Goal: Task Accomplishment & Management: Use online tool/utility

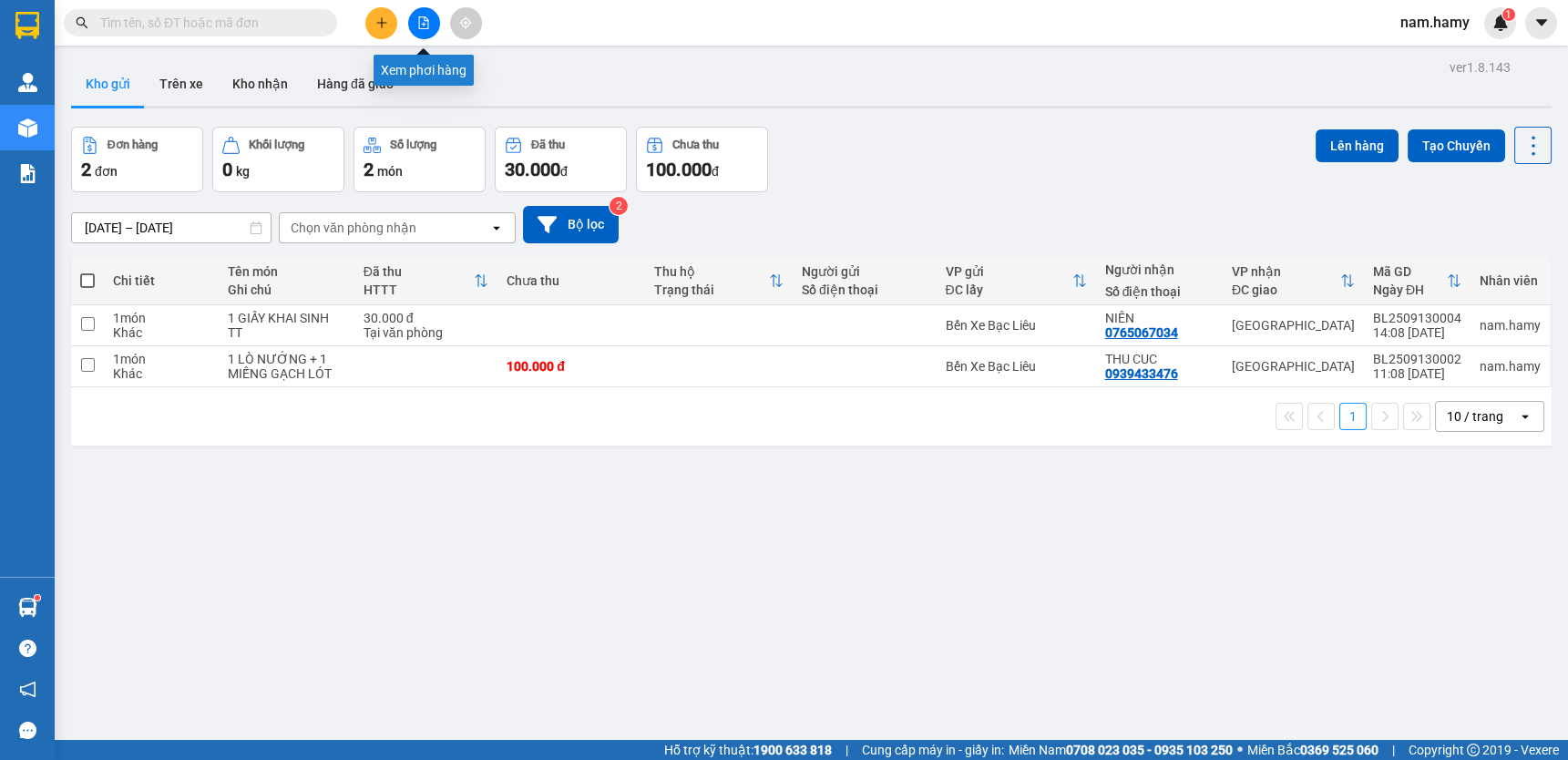
click at [419, 20] on icon "file-add" at bounding box center [423, 22] width 12 height 12
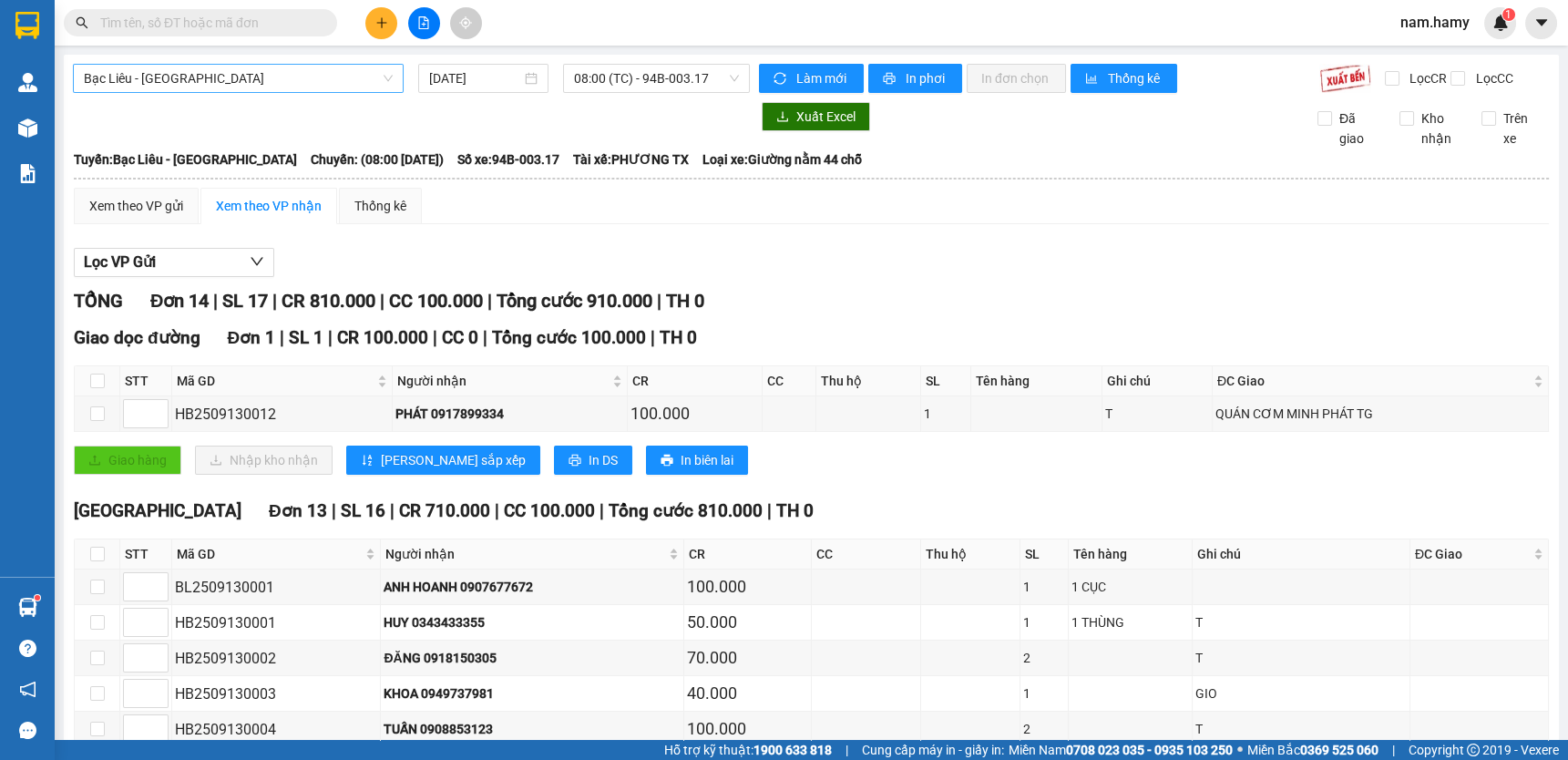
click at [336, 73] on span "Bạc Liêu - [GEOGRAPHIC_DATA]" at bounding box center [238, 78] width 309 height 28
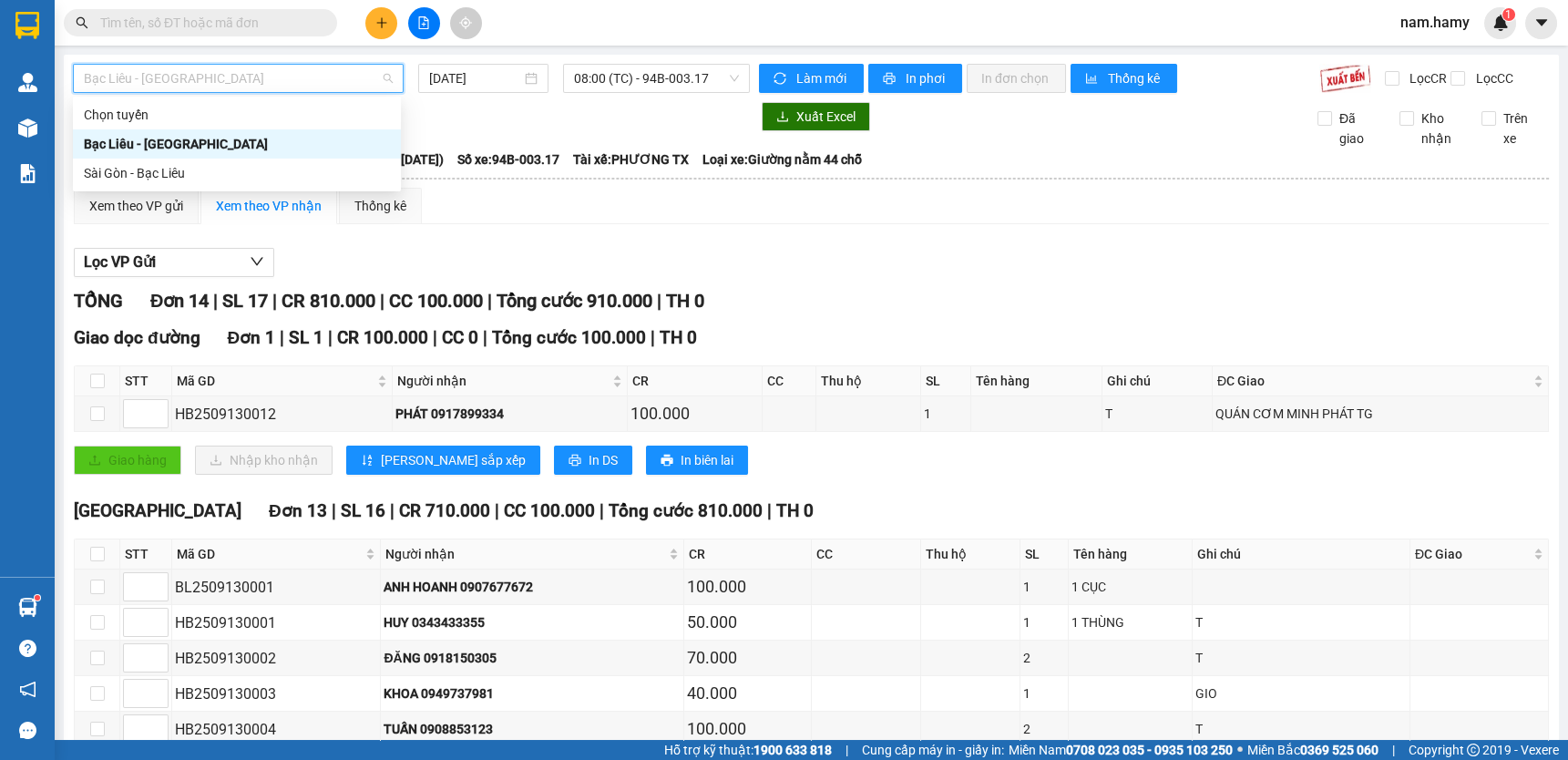
click at [337, 151] on div "Bạc Liêu - [GEOGRAPHIC_DATA]" at bounding box center [237, 144] width 306 height 20
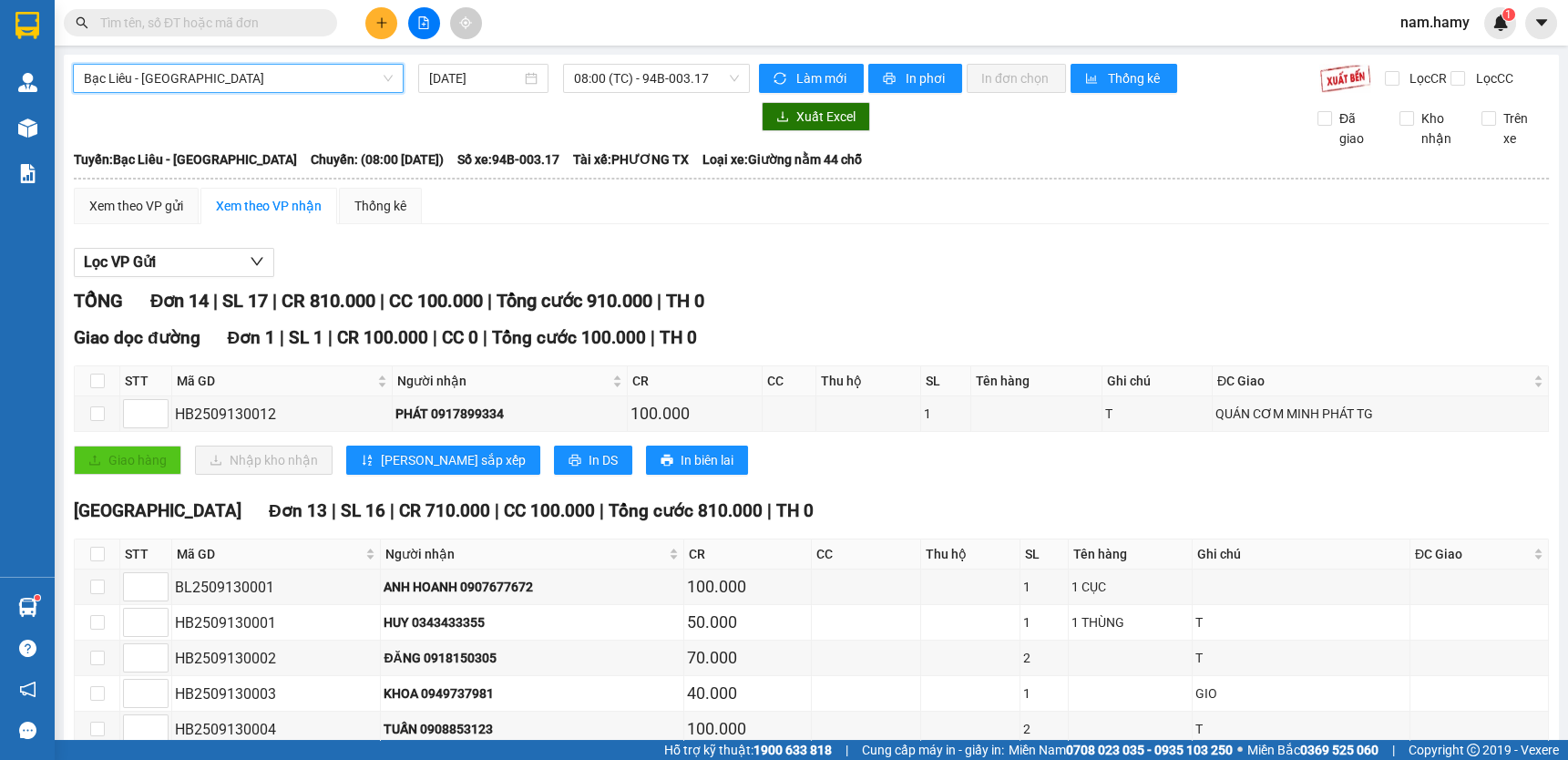
click at [357, 74] on span "Bạc Liêu - [GEOGRAPHIC_DATA]" at bounding box center [238, 78] width 309 height 28
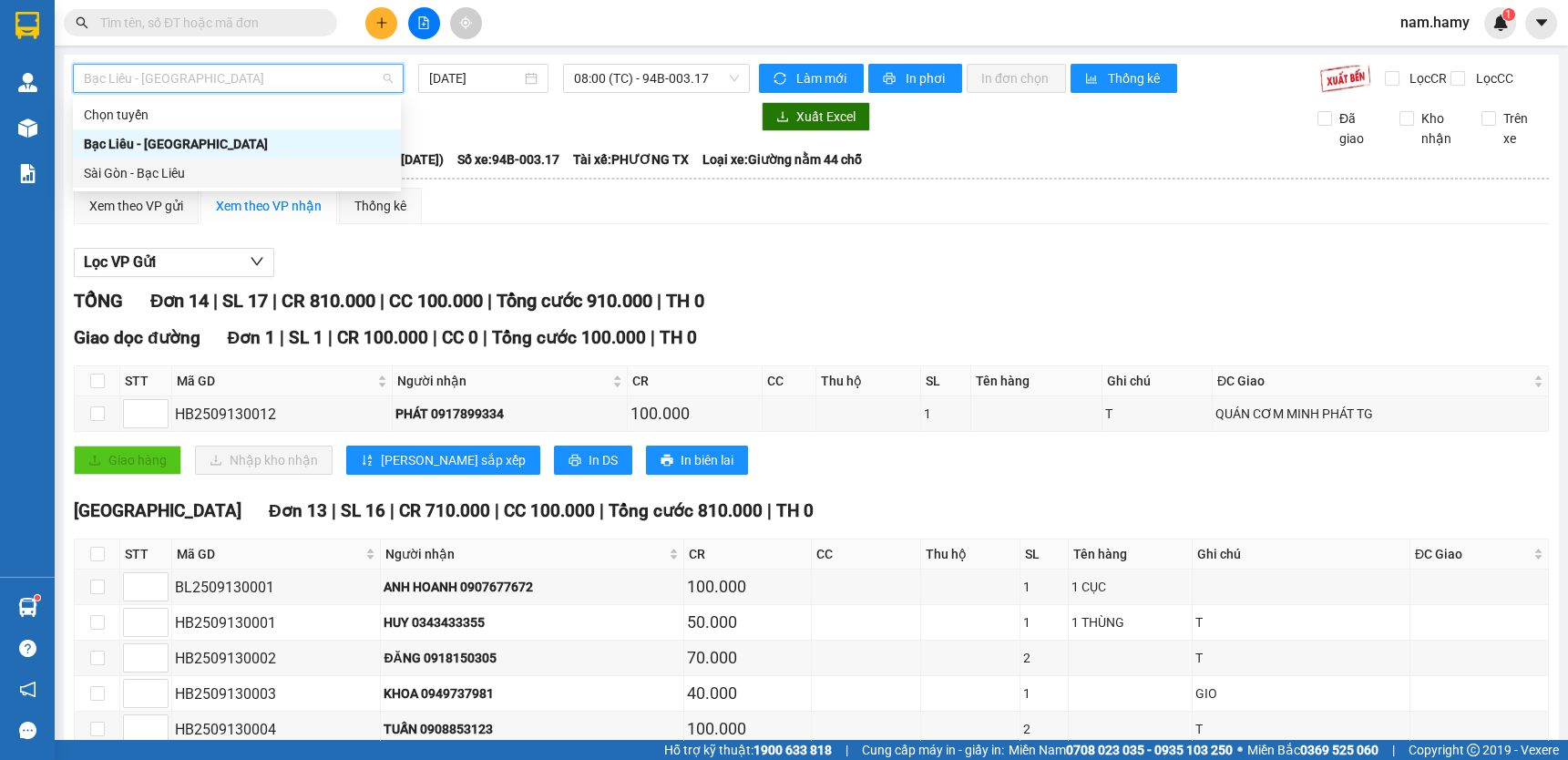
click at [355, 177] on div "Sài Gòn - Bạc Liêu" at bounding box center [237, 172] width 306 height 20
type input "[DATE]"
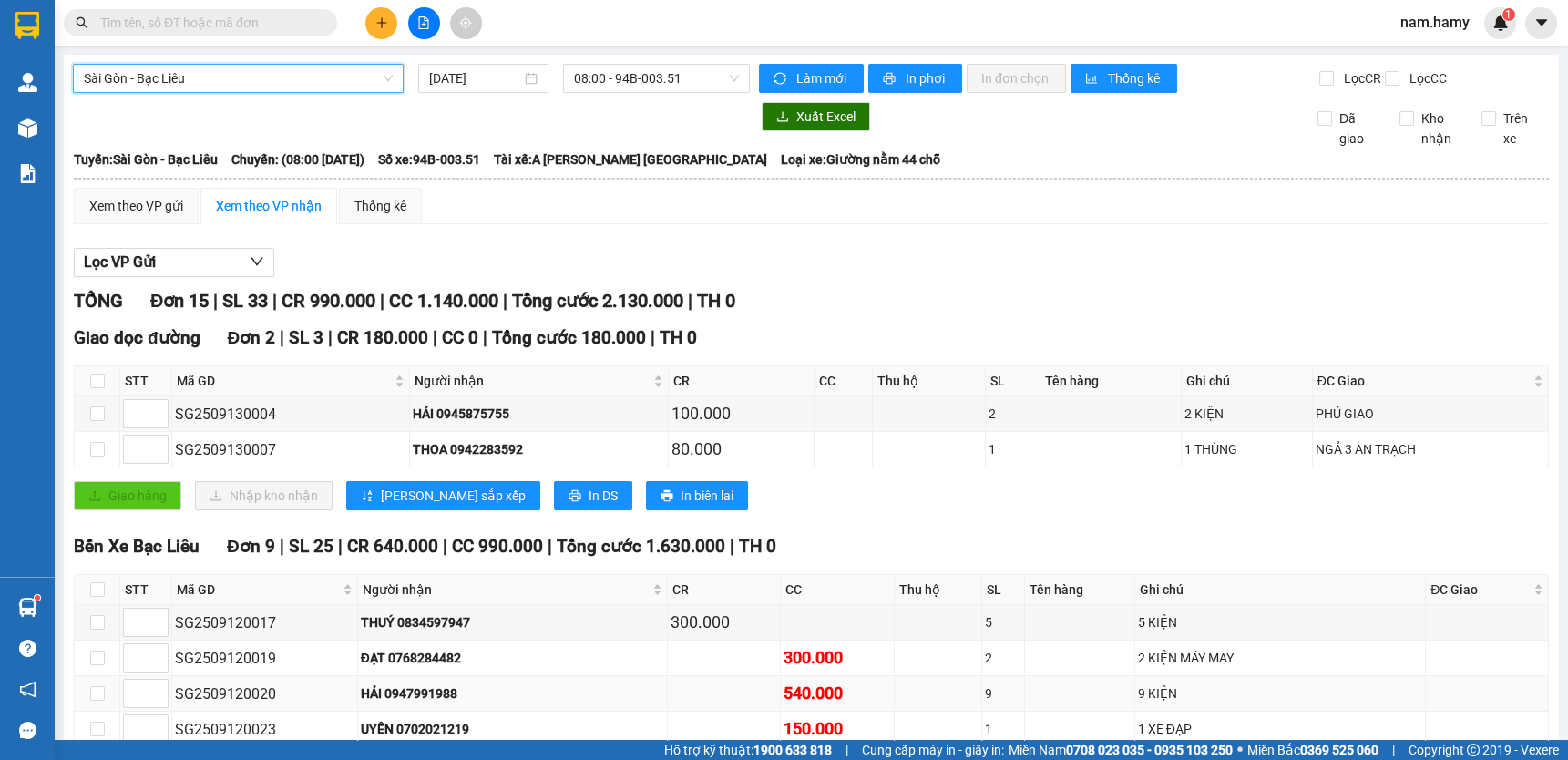
scroll to position [331, 0]
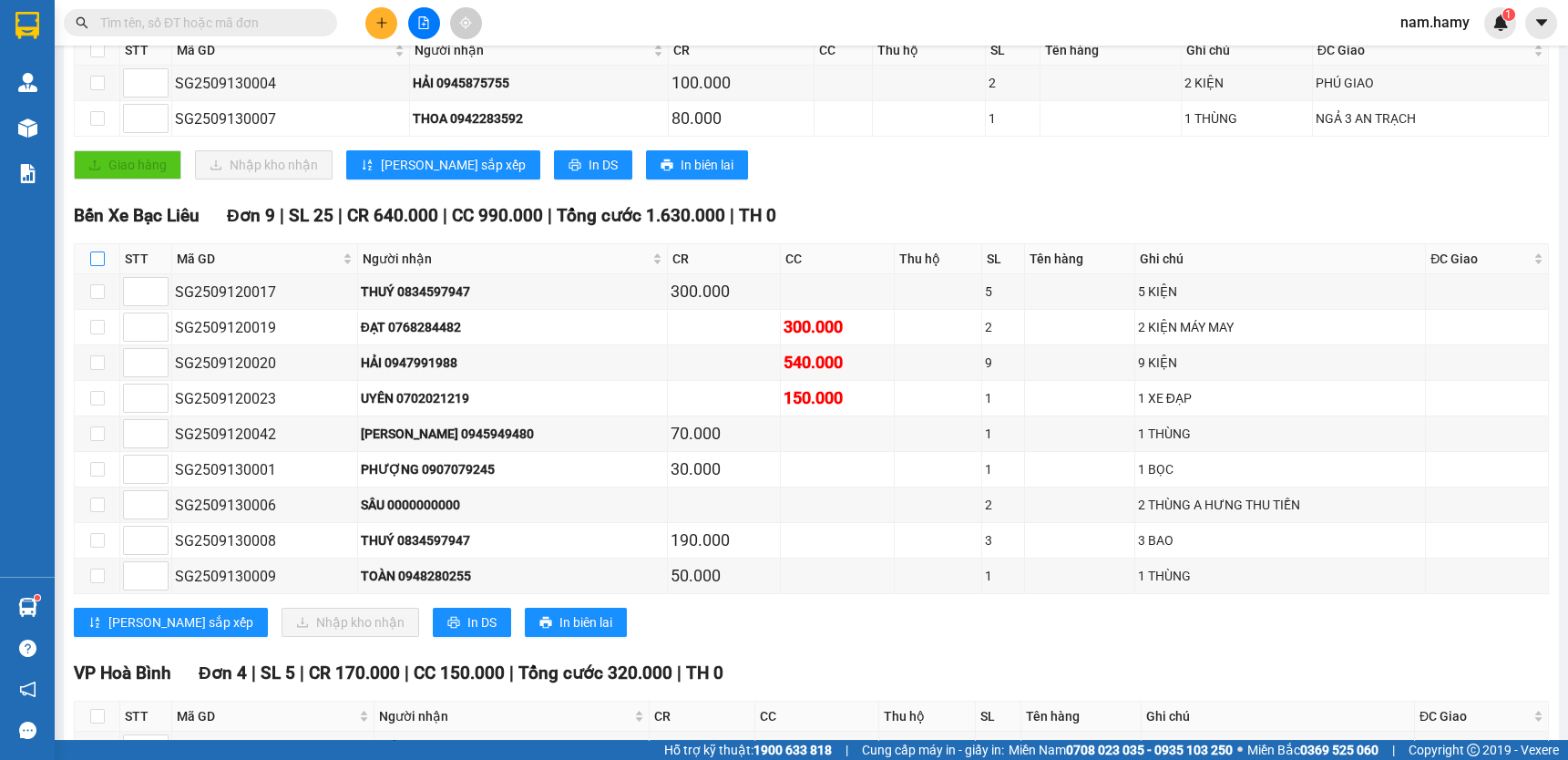
click at [99, 266] on input "checkbox" at bounding box center [97, 258] width 14 height 14
checkbox input "true"
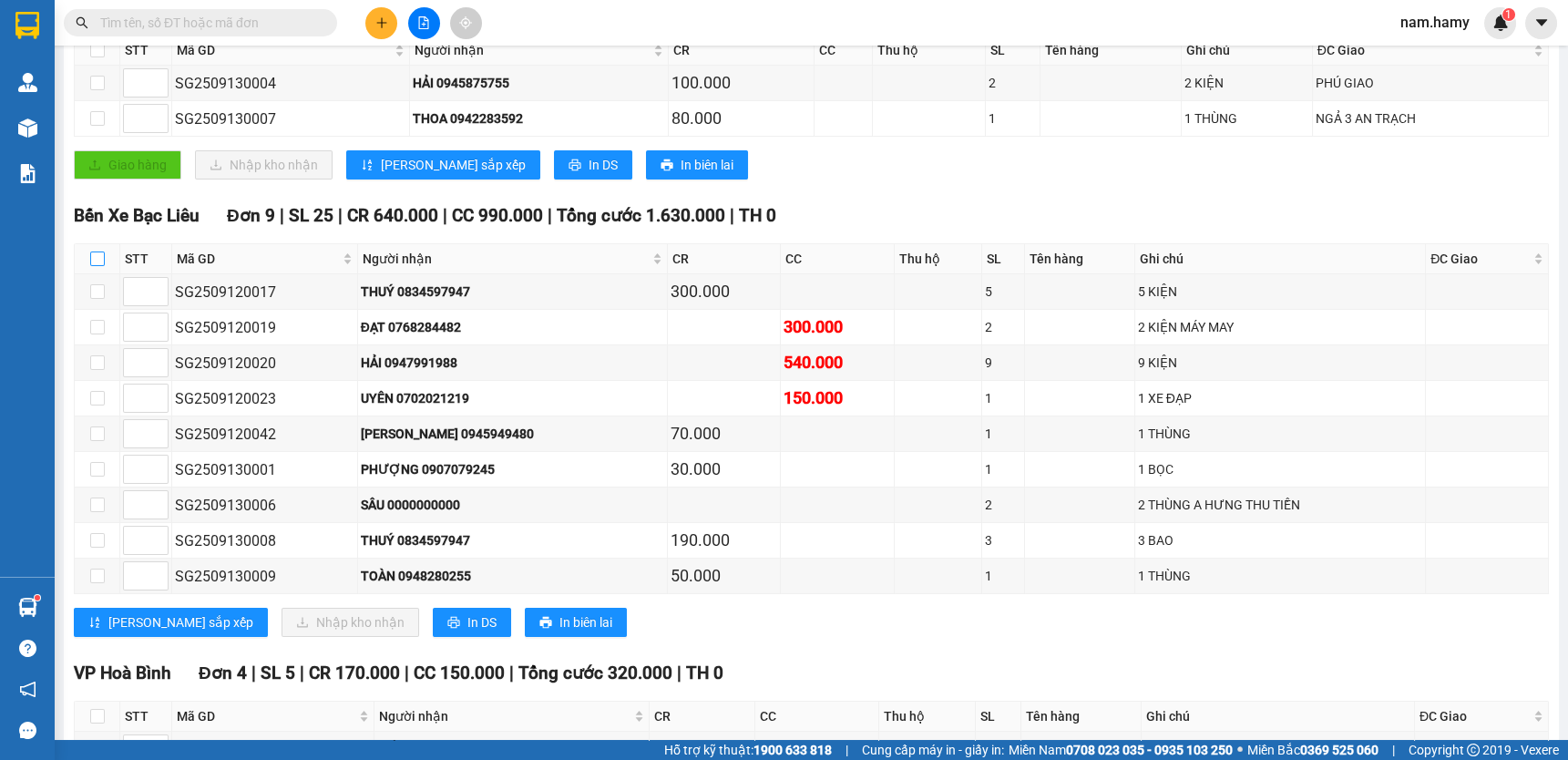
checkbox input "true"
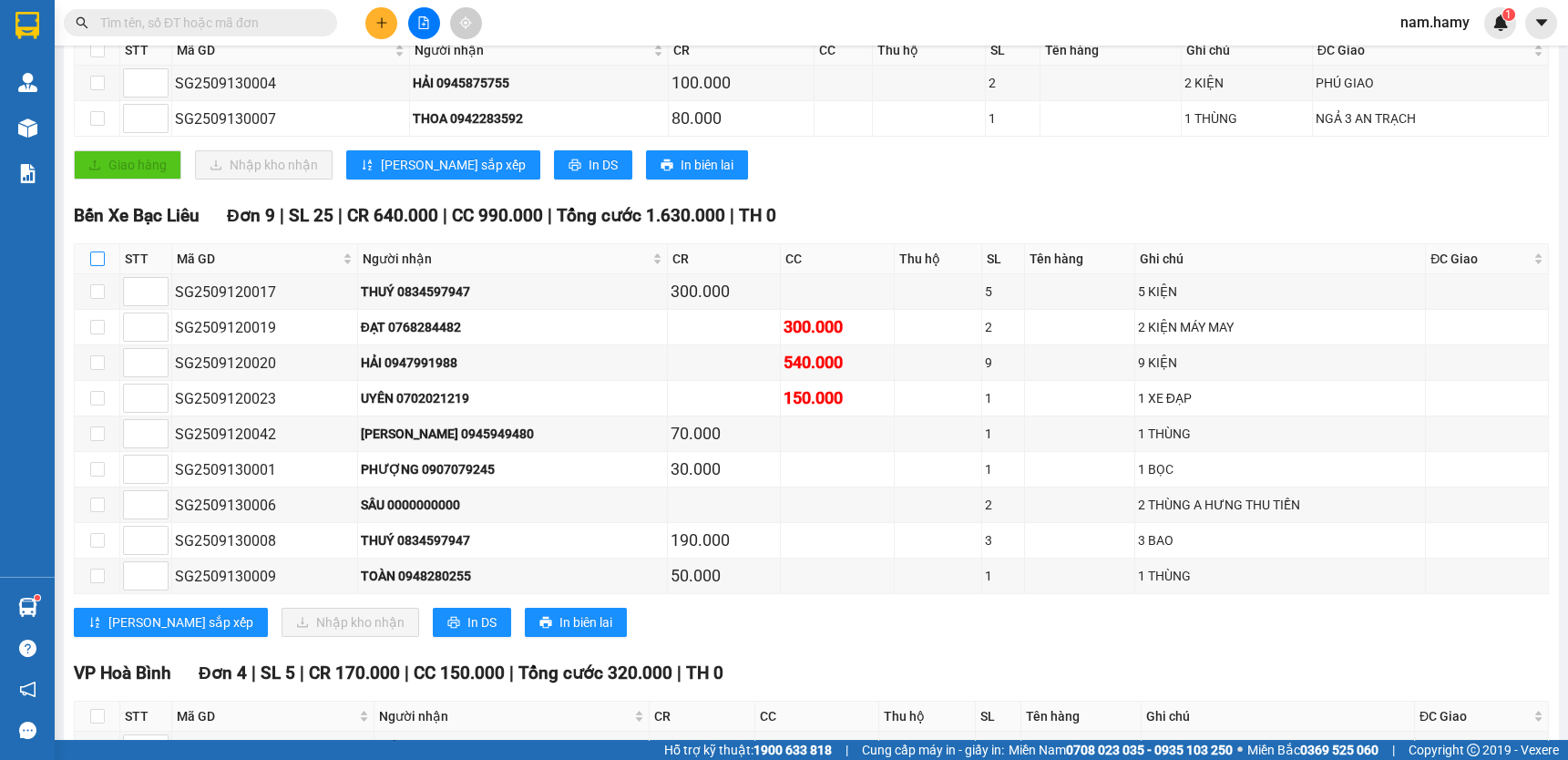
checkbox input "true"
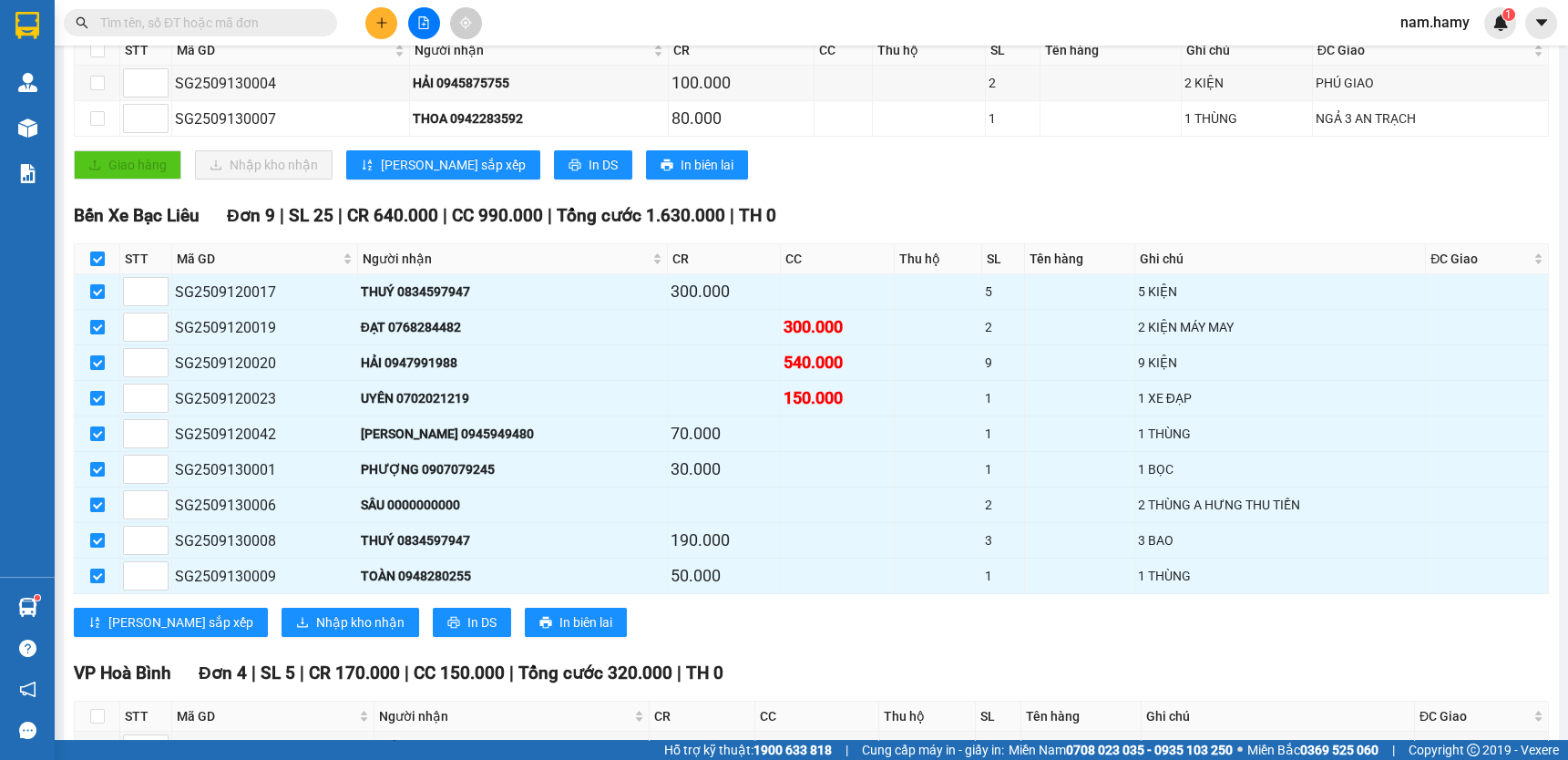
scroll to position [0, 0]
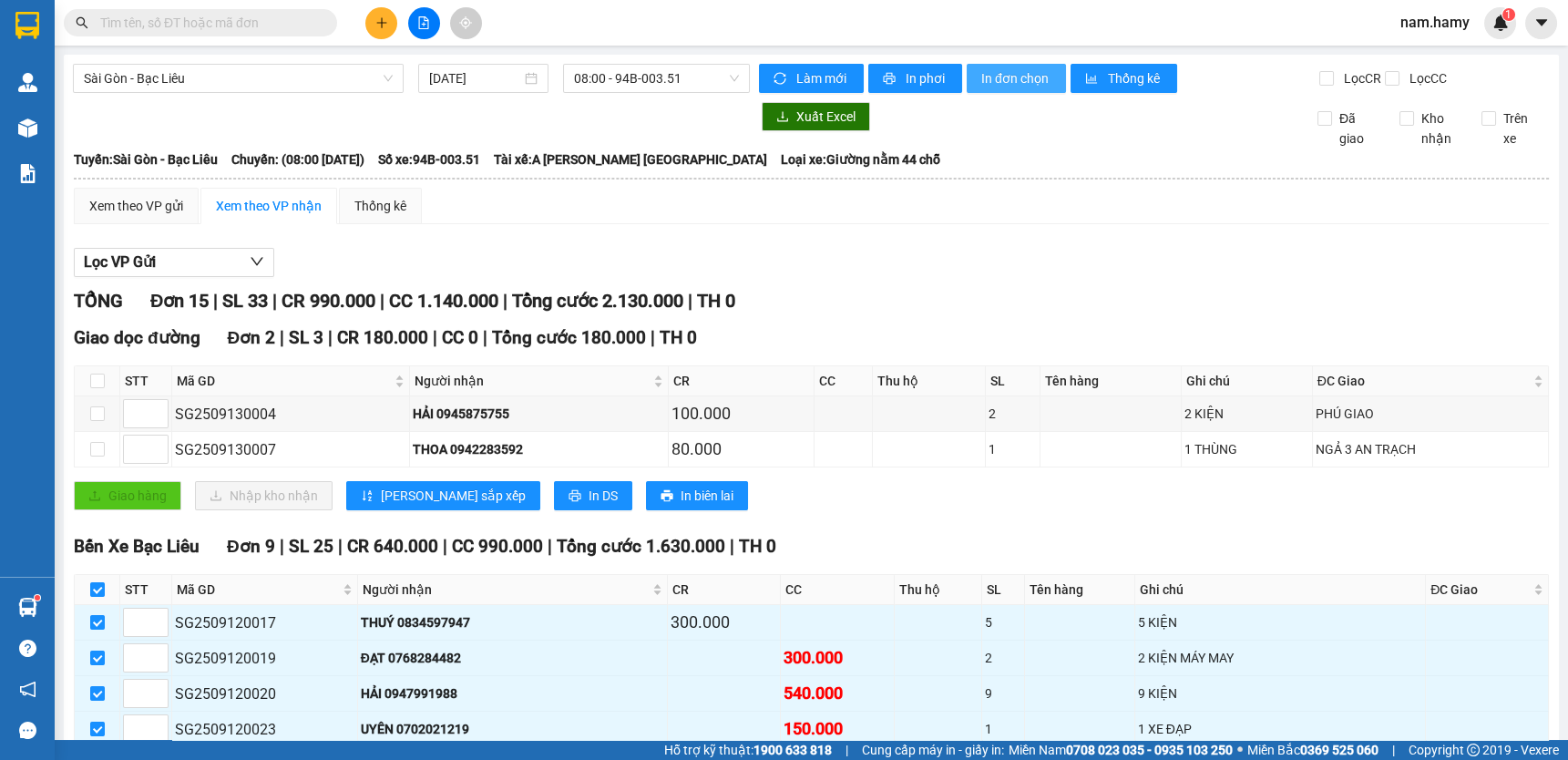
click at [1016, 76] on span "In đơn chọn" at bounding box center [1017, 78] width 70 height 20
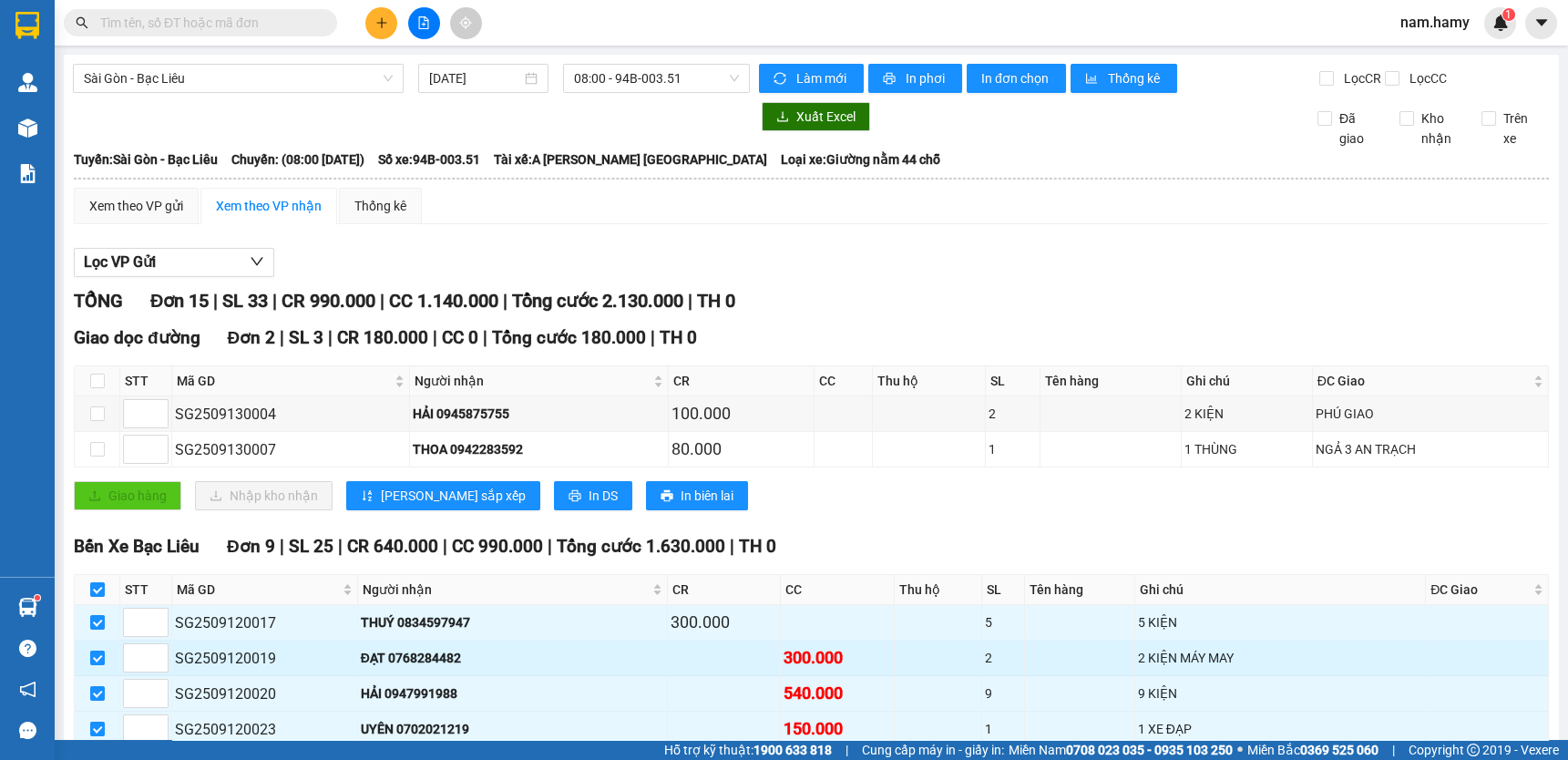
scroll to position [248, 0]
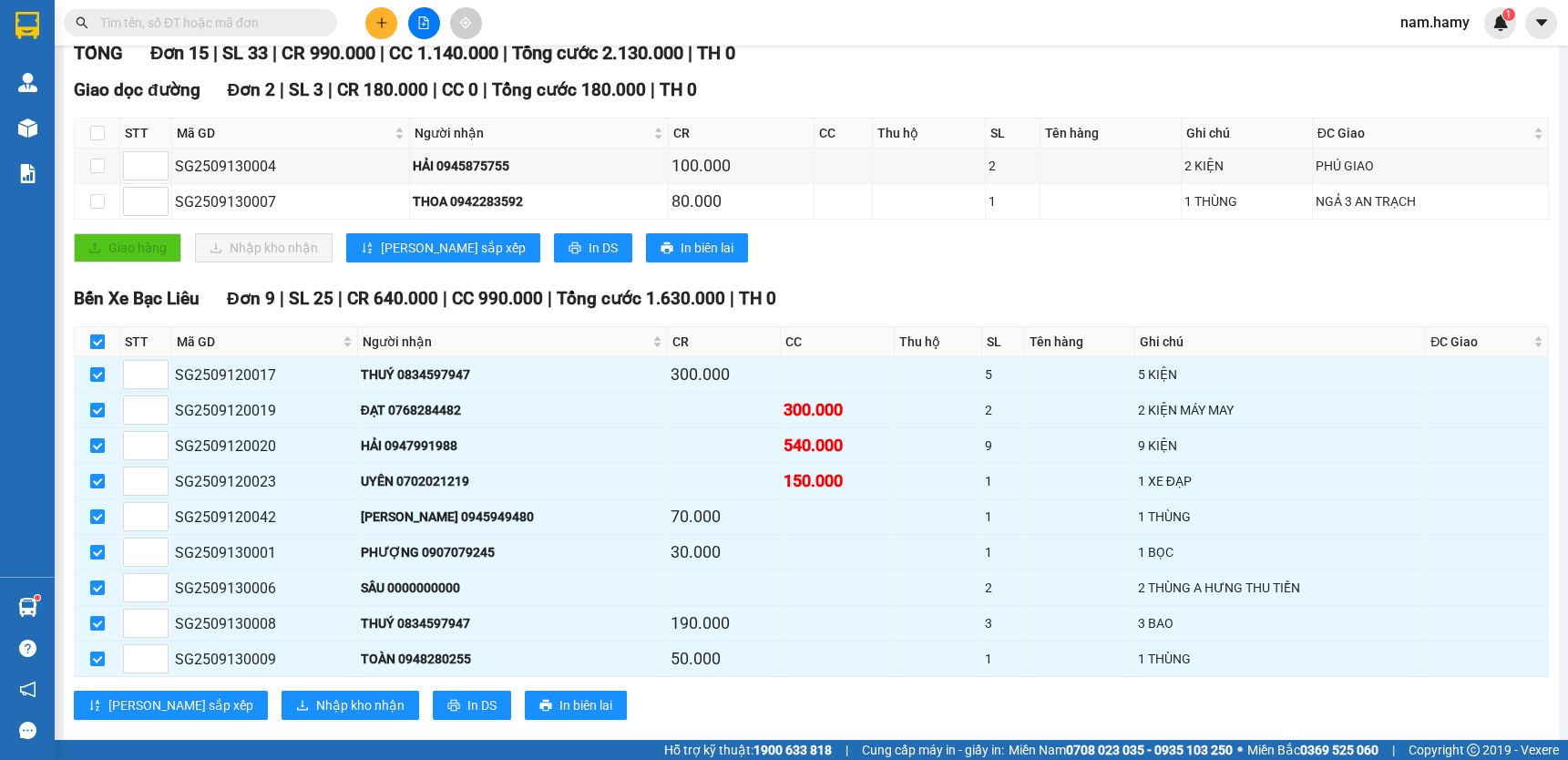
click at [92, 349] on input "checkbox" at bounding box center [97, 341] width 14 height 14
checkbox input "false"
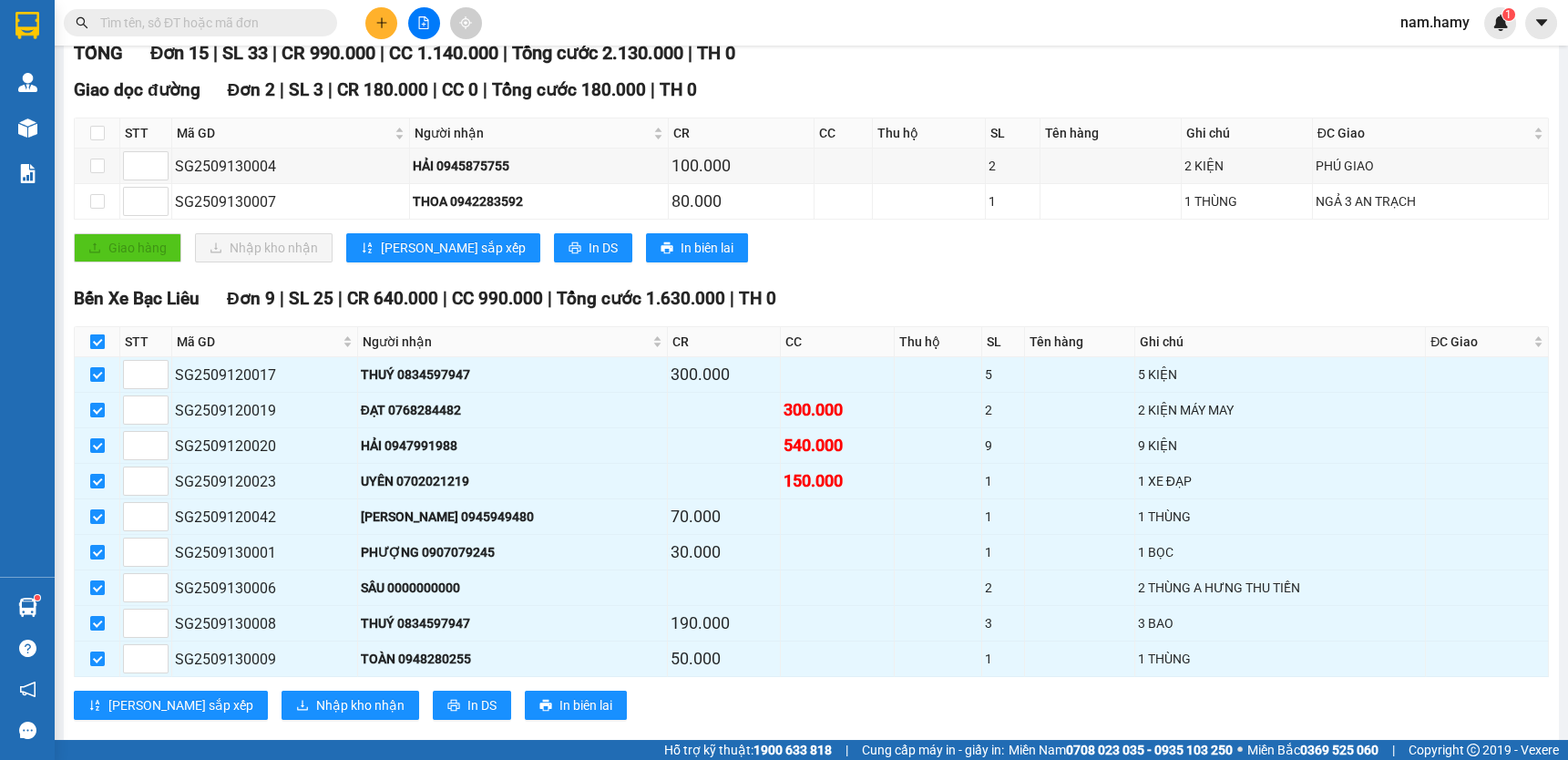
checkbox input "false"
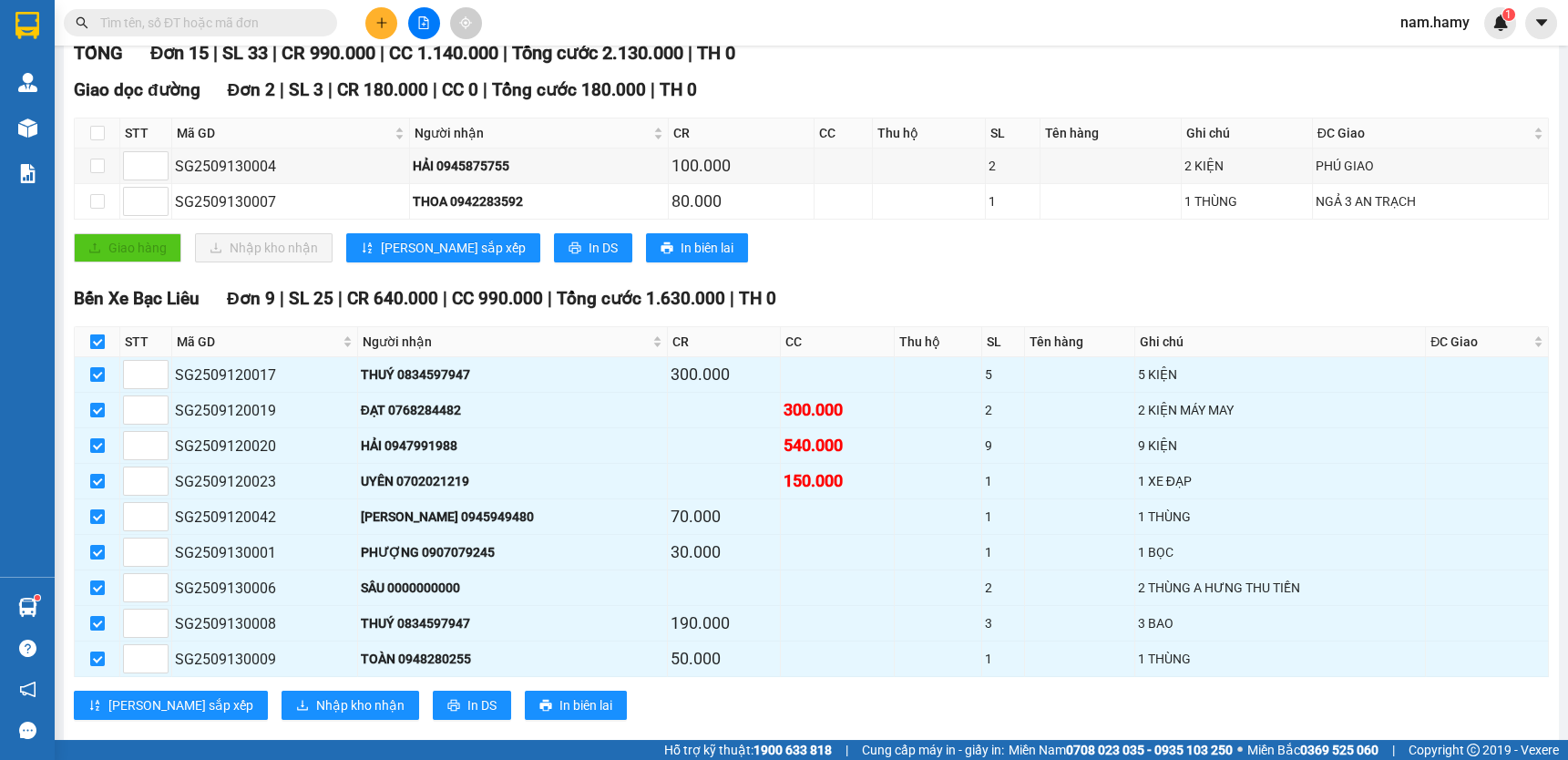
checkbox input "false"
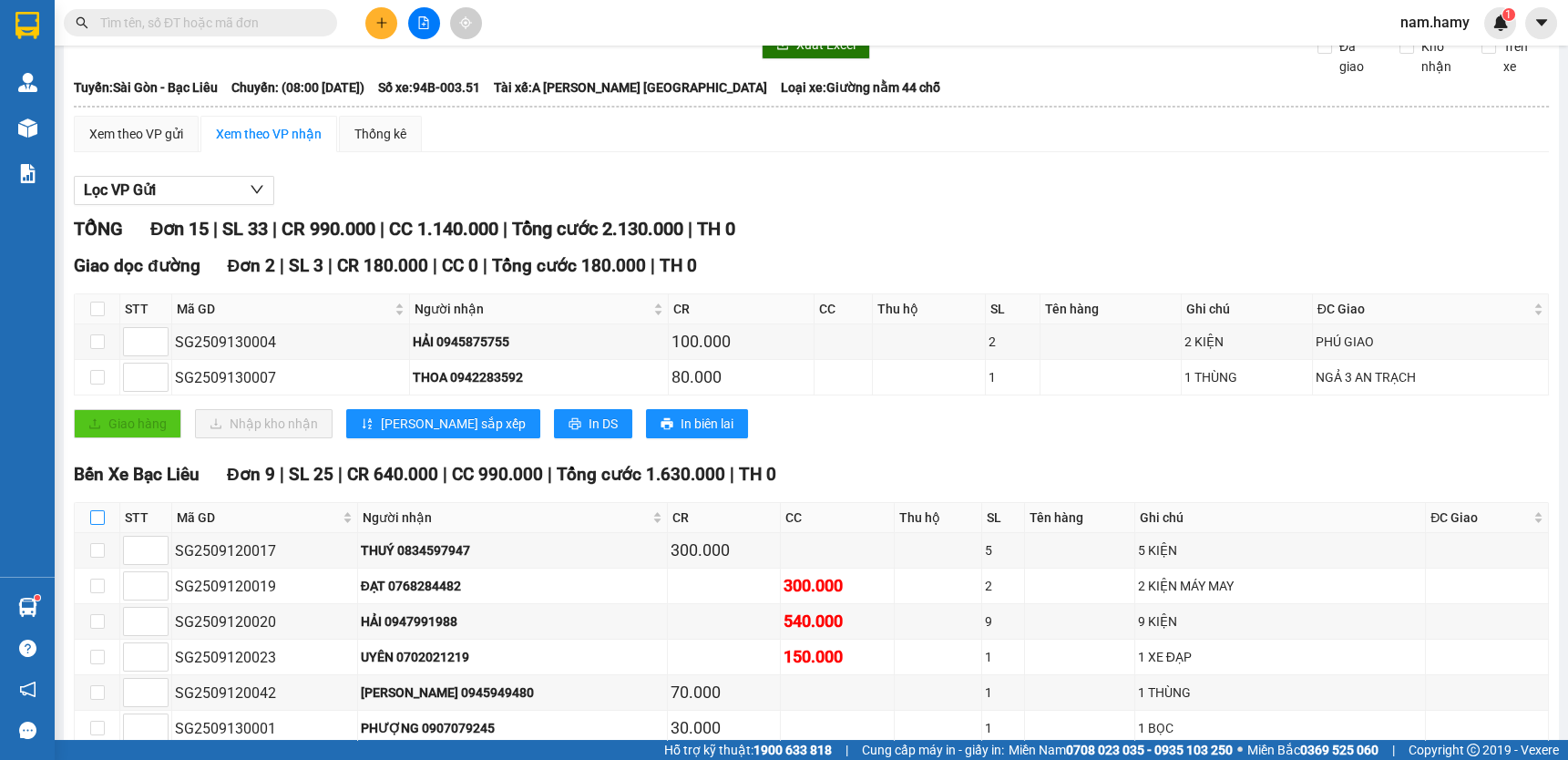
scroll to position [0, 0]
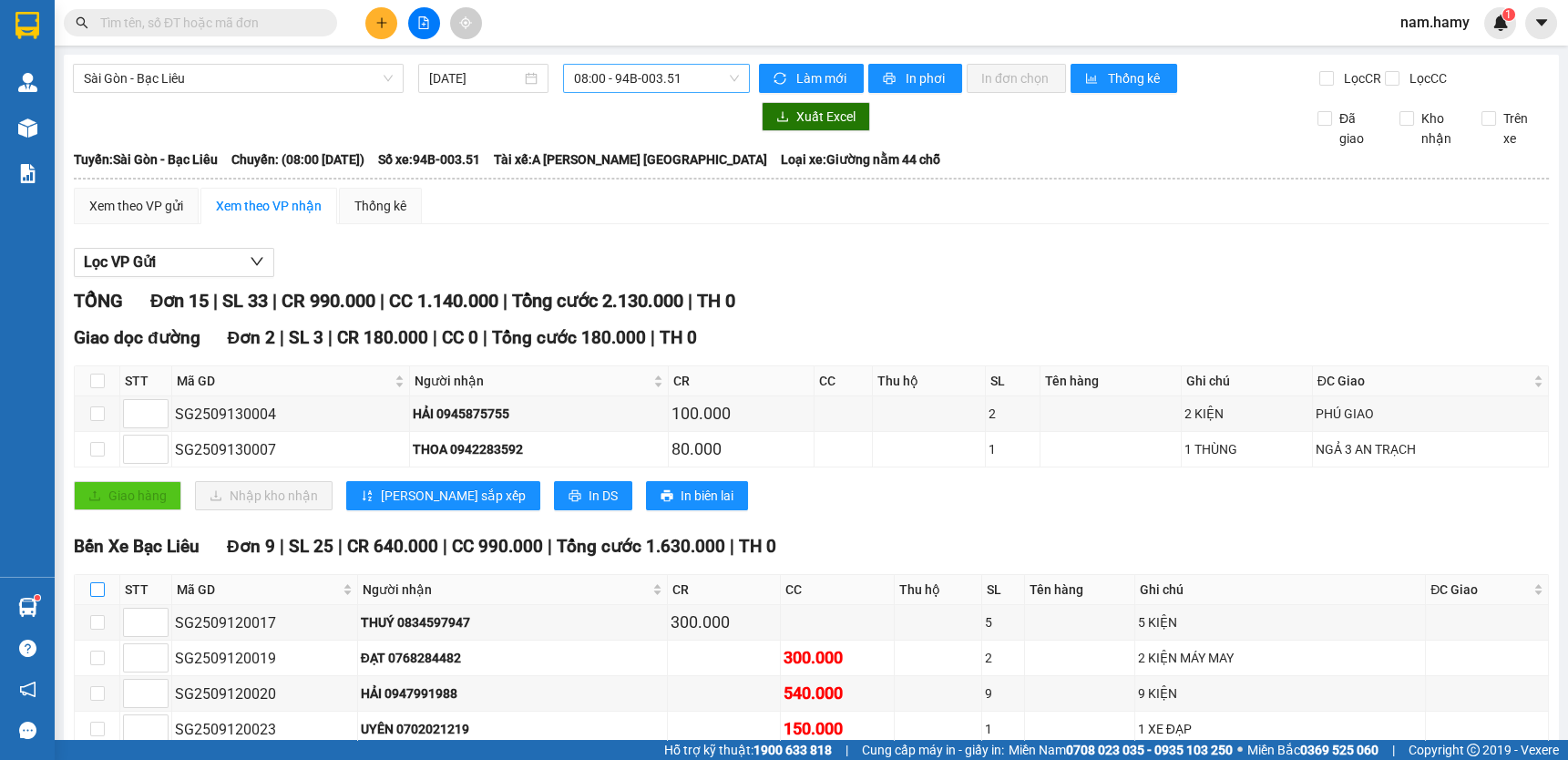
click at [648, 69] on span "08:00 - 94B-003.51" at bounding box center [656, 78] width 165 height 28
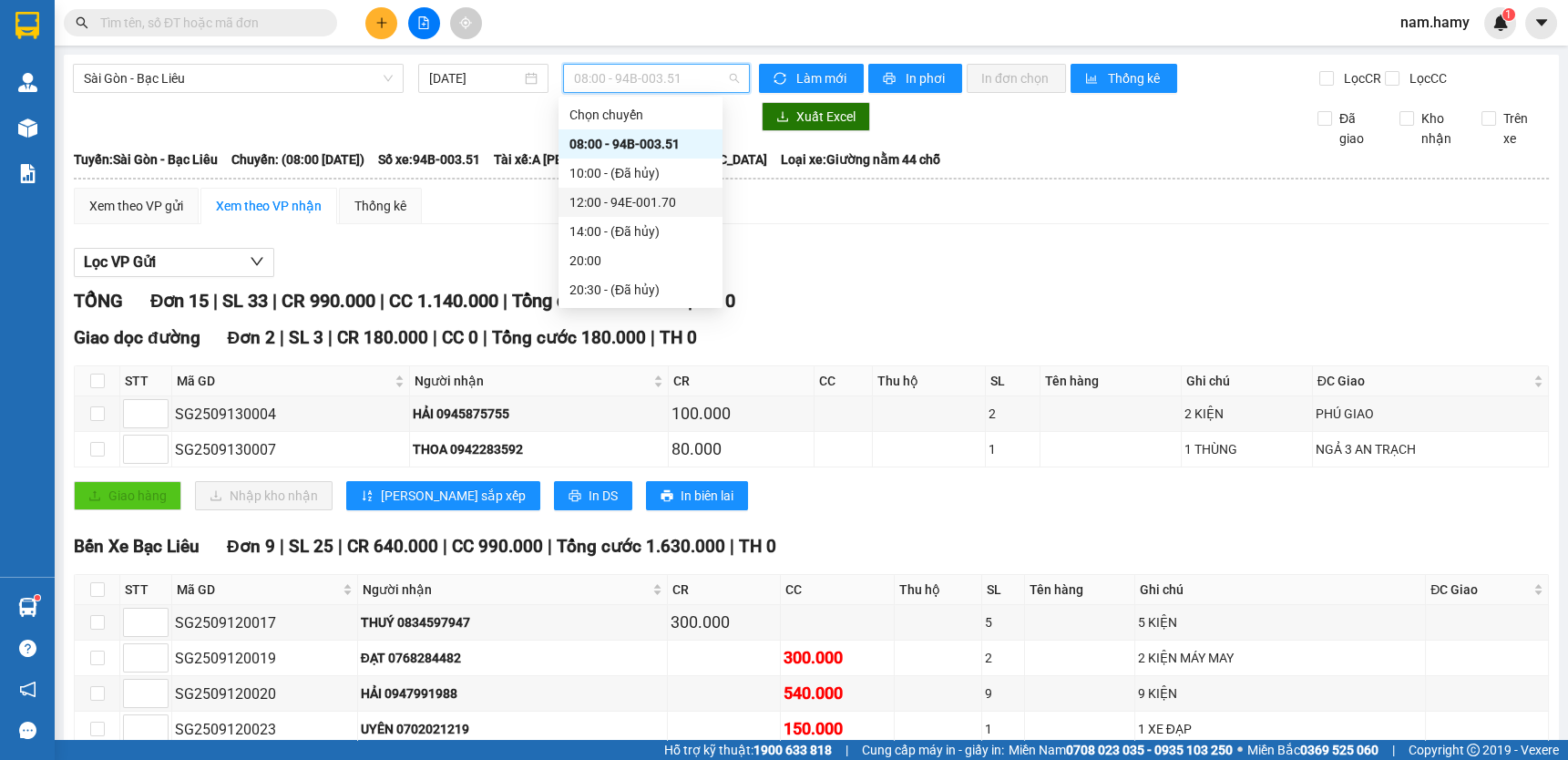
click at [645, 210] on div "12:00 - 94E-001.70" at bounding box center [640, 202] width 142 height 20
